Goal: Information Seeking & Learning: Find specific fact

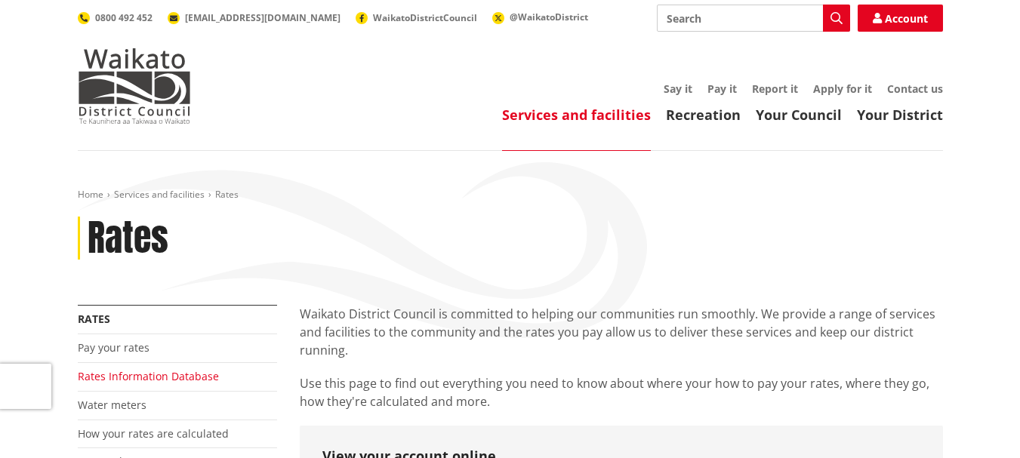
scroll to position [151, 0]
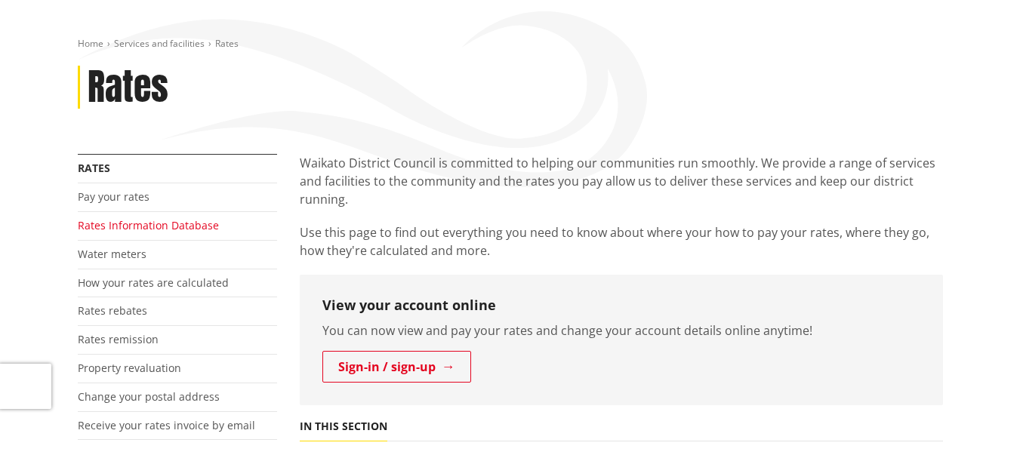
click at [125, 230] on link "Rates Information Database" at bounding box center [148, 225] width 141 height 14
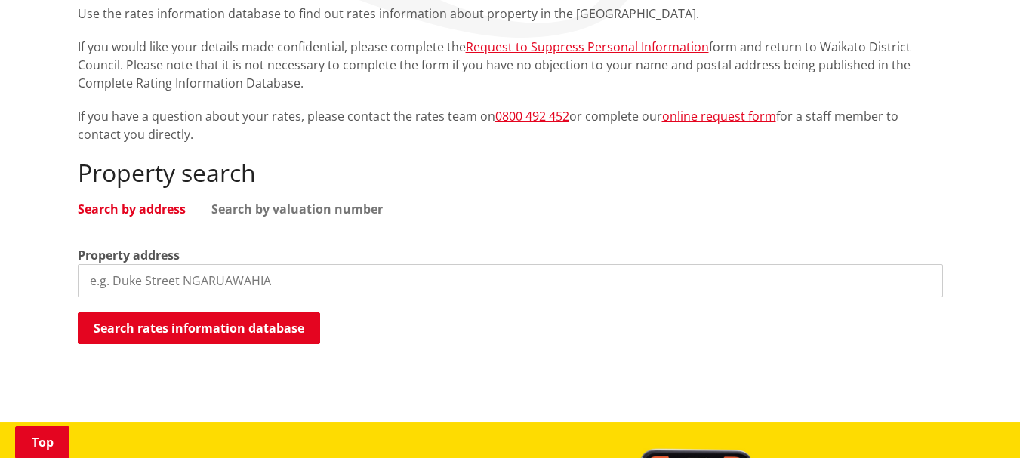
scroll to position [302, 0]
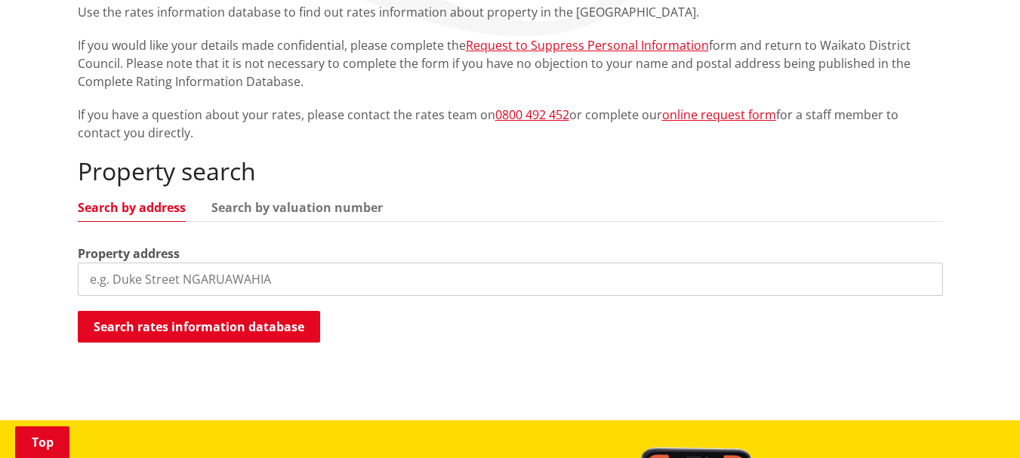
click at [334, 274] on input "search" at bounding box center [510, 279] width 865 height 33
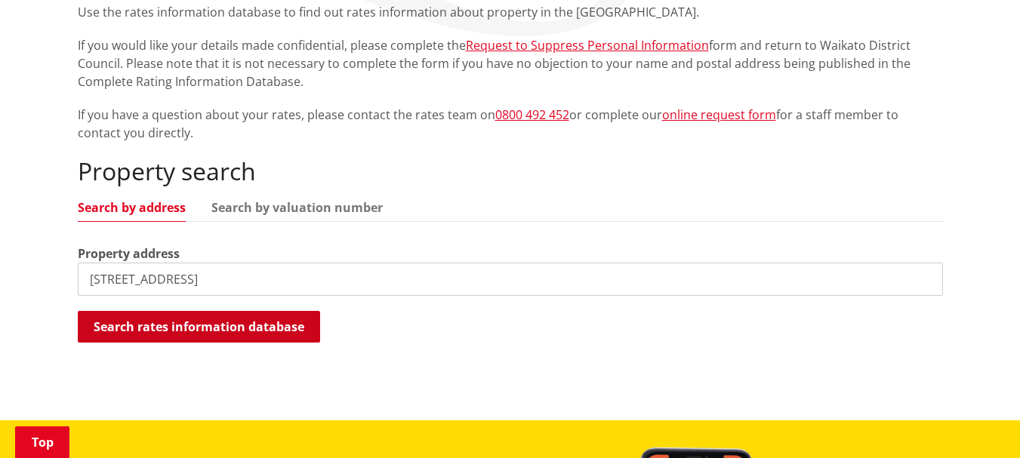
type input "[STREET_ADDRESS]"
click at [168, 317] on button "Search rates information database" at bounding box center [199, 327] width 242 height 32
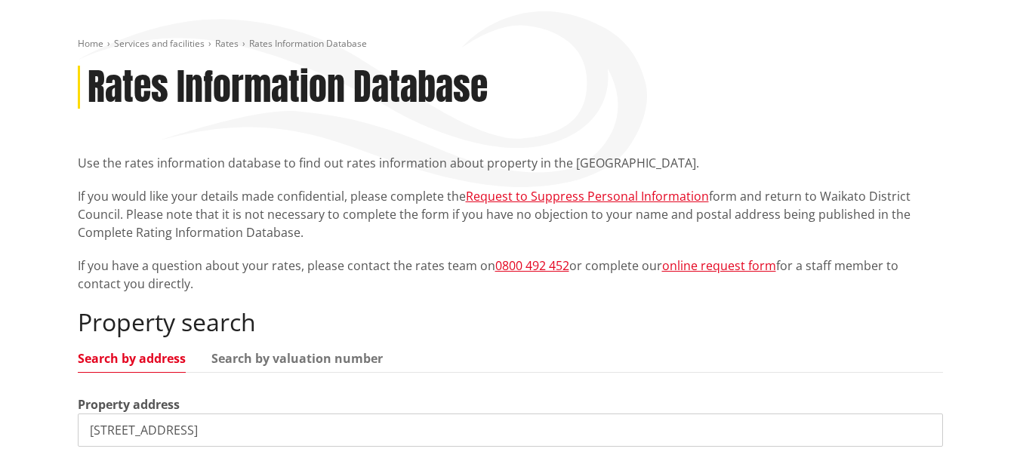
scroll to position [0, 0]
